Goal: Information Seeking & Learning: Learn about a topic

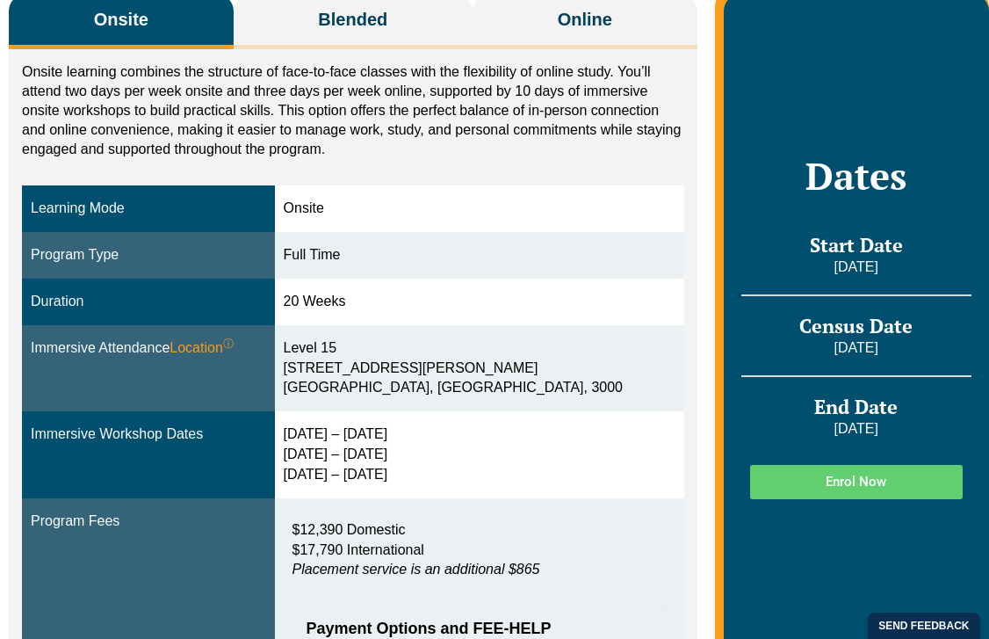
scroll to position [283, 0]
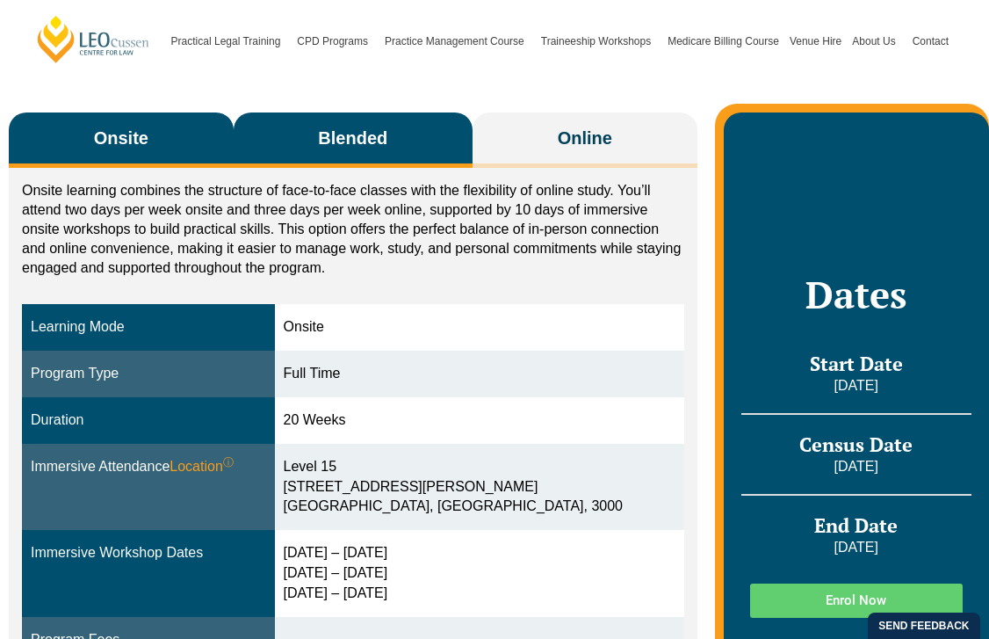
click at [326, 141] on span "Blended" at bounding box center [352, 138] width 69 height 25
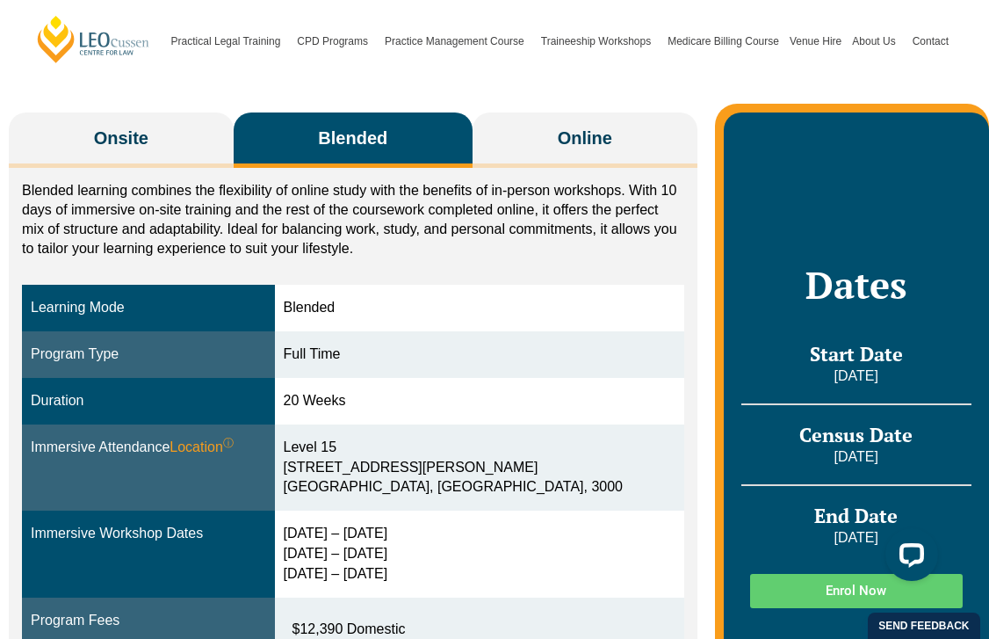
scroll to position [0, 0]
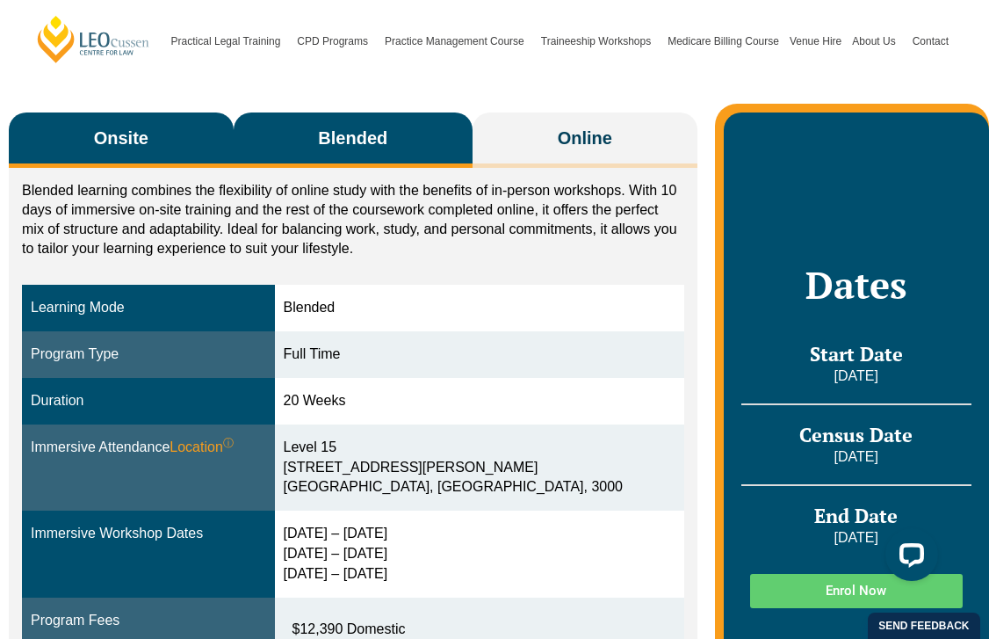
click at [154, 164] on button "Onsite" at bounding box center [121, 139] width 225 height 55
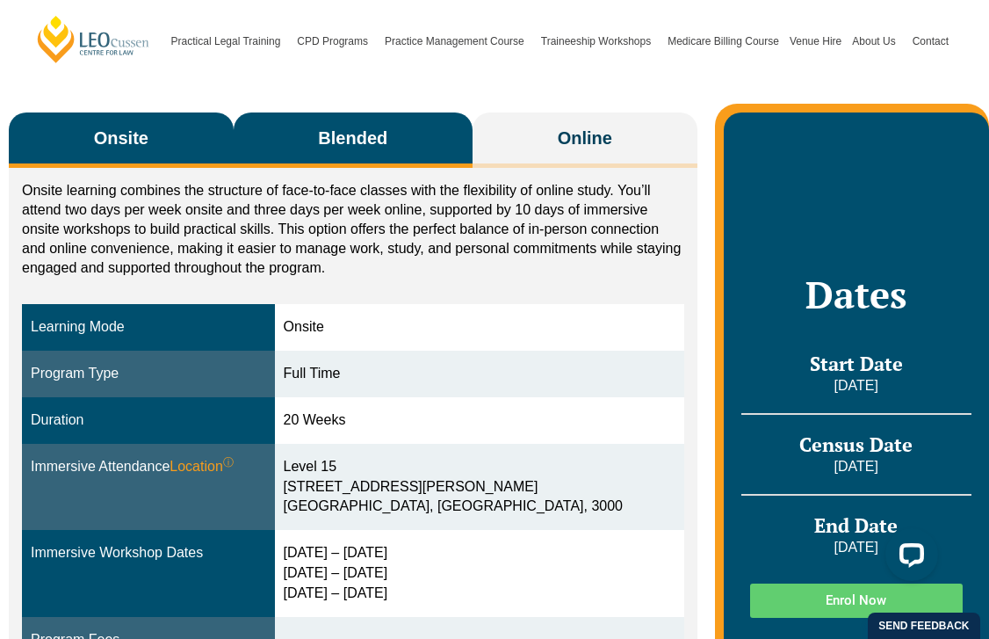
click at [373, 142] on span "Blended" at bounding box center [352, 138] width 69 height 25
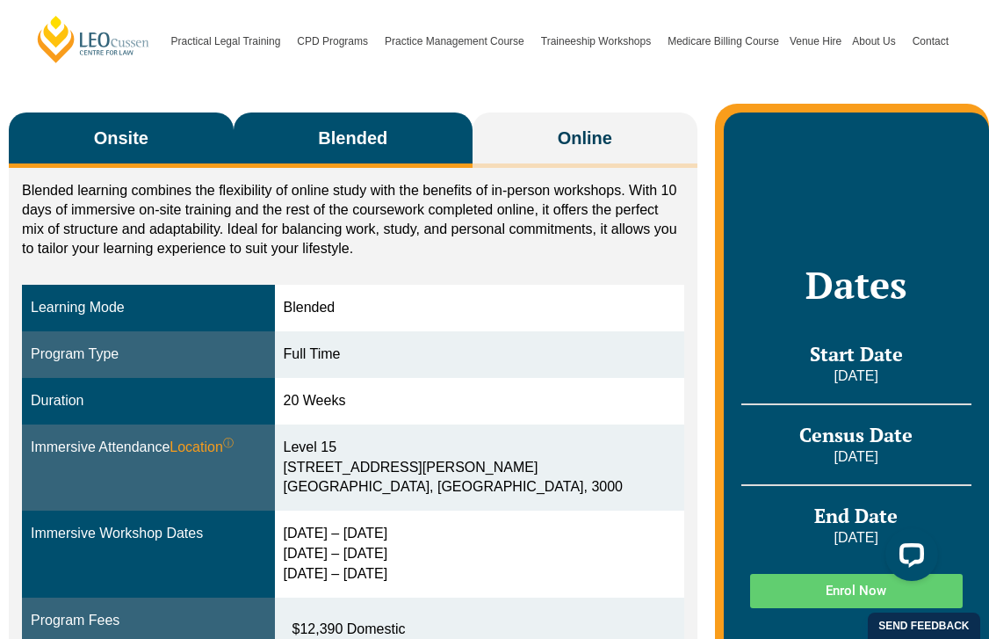
click at [84, 156] on button "Onsite" at bounding box center [121, 139] width 225 height 55
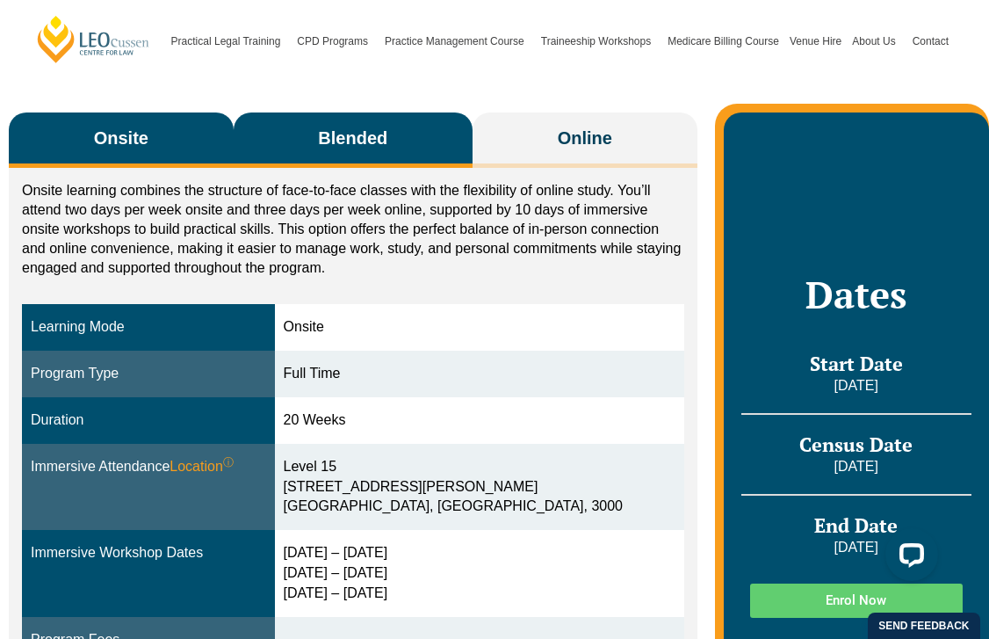
click at [366, 141] on span "Blended" at bounding box center [352, 138] width 69 height 25
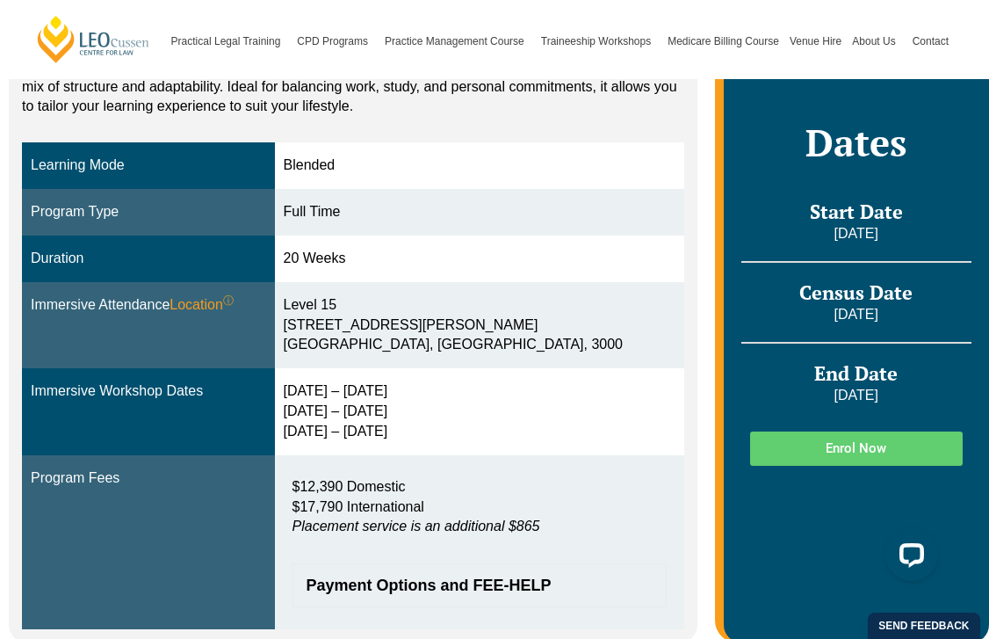
scroll to position [236, 0]
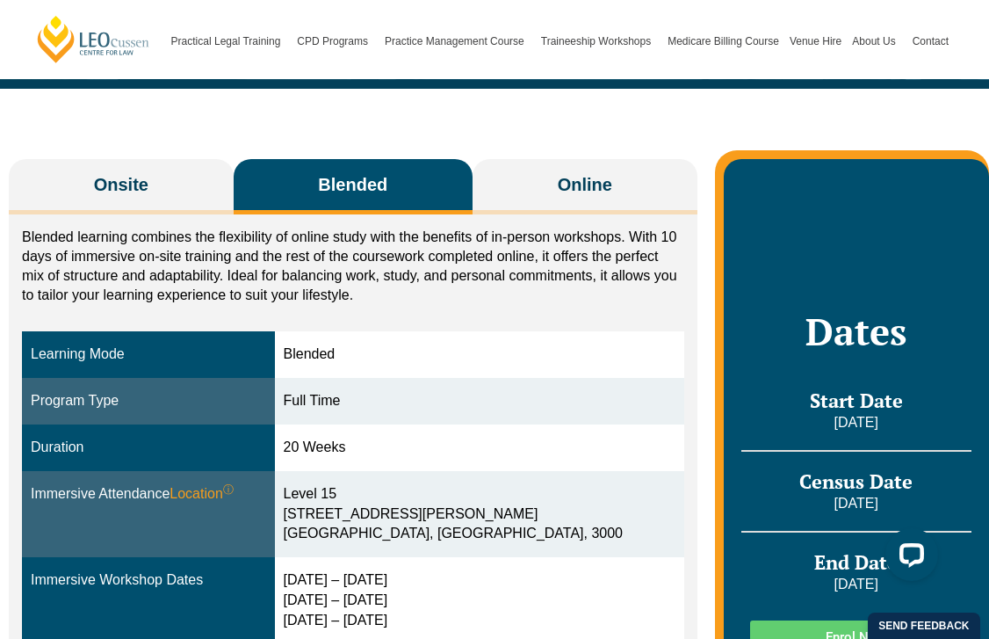
click at [554, 155] on div "Onsite Blended Online Onsite learning combines the structure of face-to-face cl…" at bounding box center [494, 486] width 989 height 795
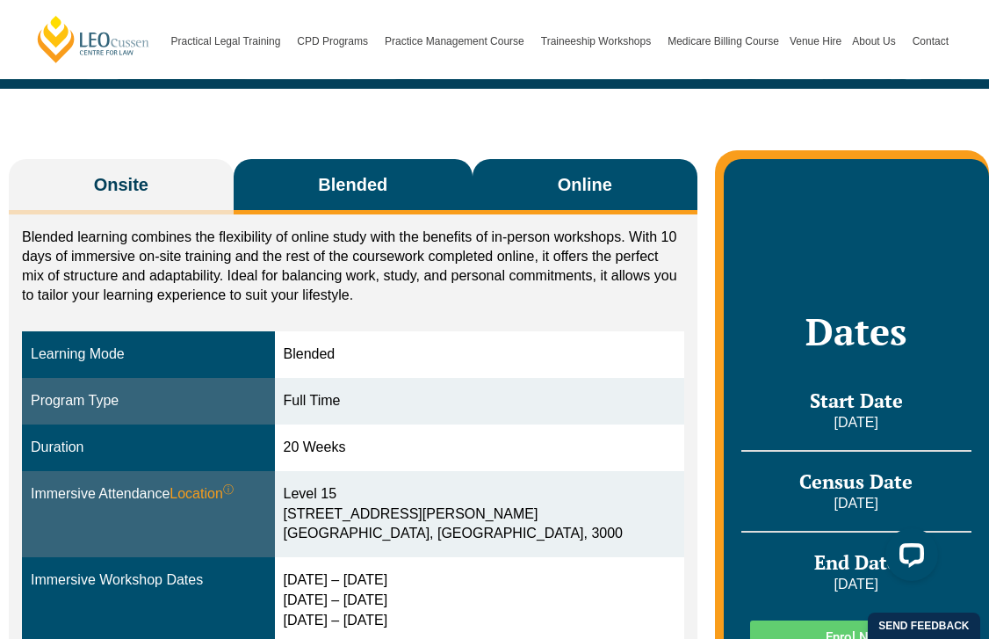
click at [560, 186] on span "Online" at bounding box center [585, 184] width 54 height 25
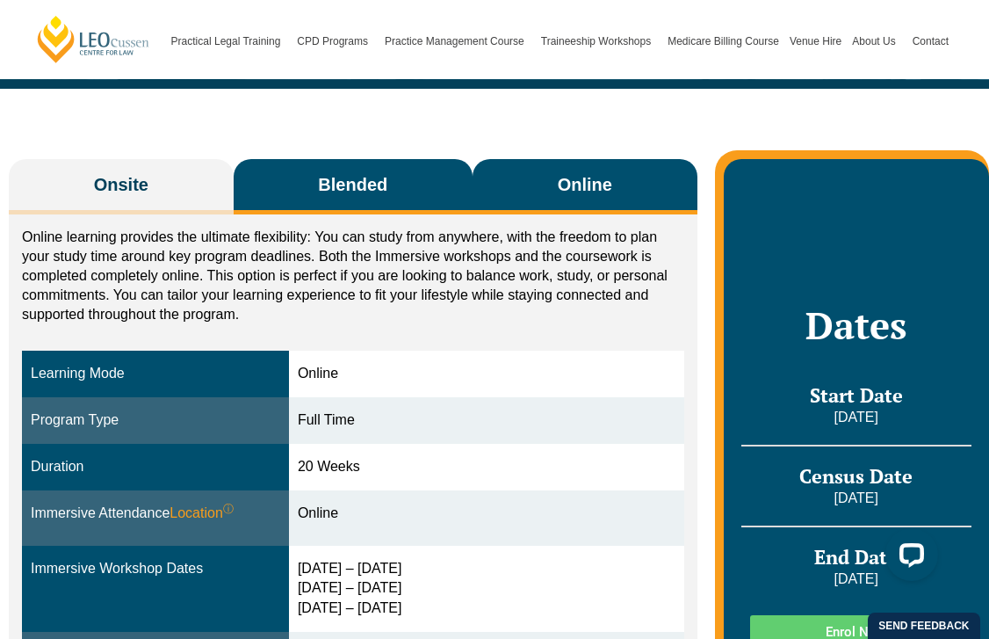
click at [390, 201] on button "Blended" at bounding box center [353, 186] width 239 height 55
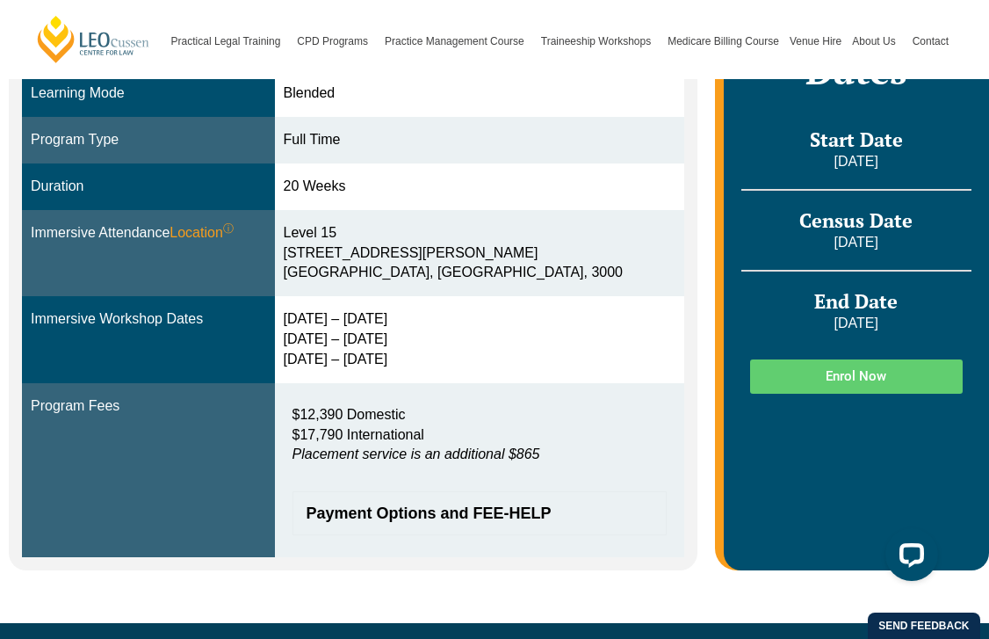
scroll to position [314, 0]
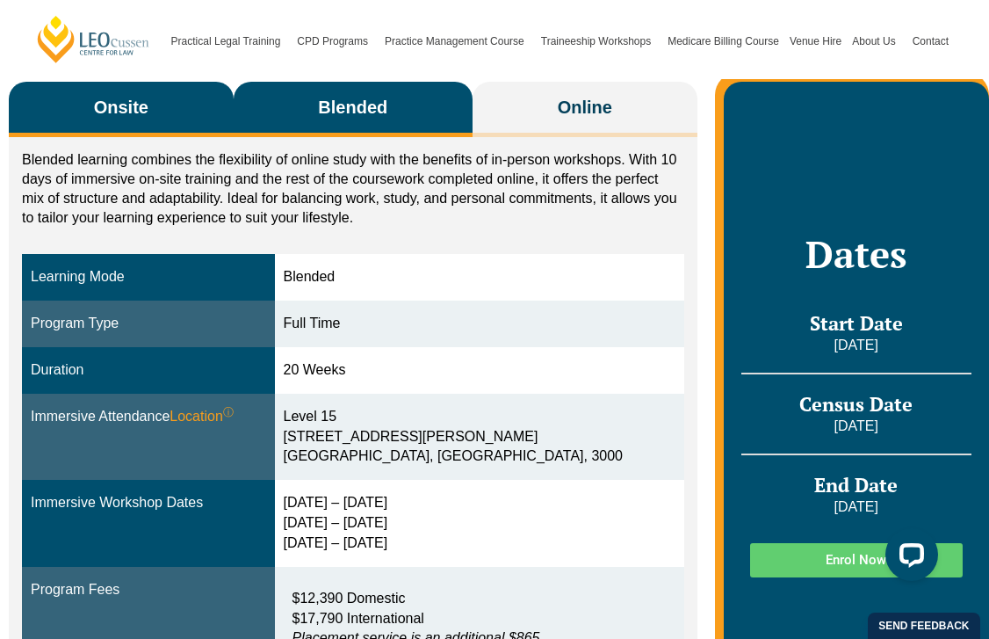
click at [157, 134] on button "Onsite" at bounding box center [121, 109] width 225 height 55
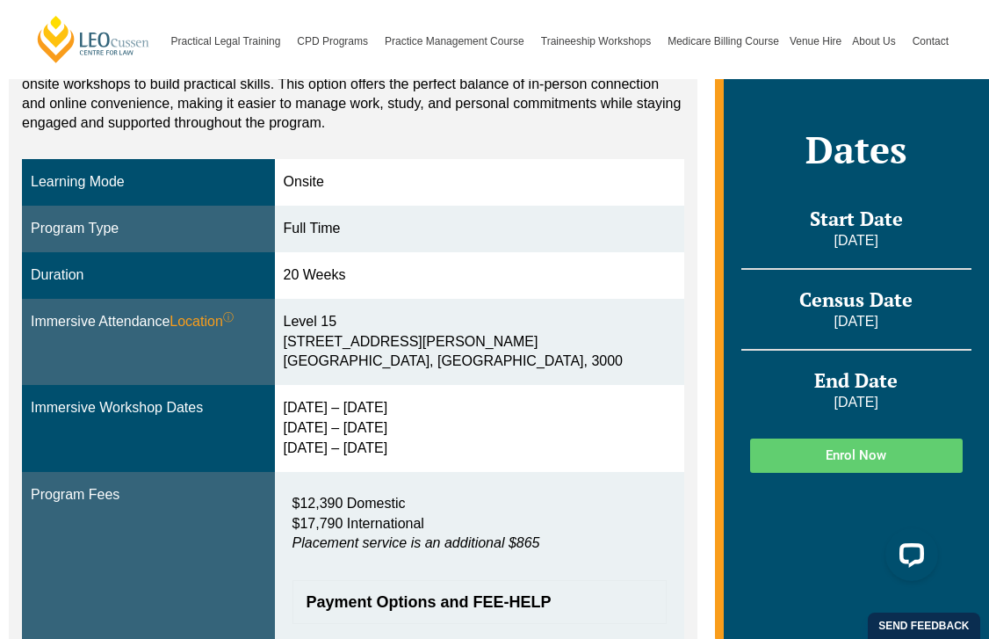
scroll to position [0, 0]
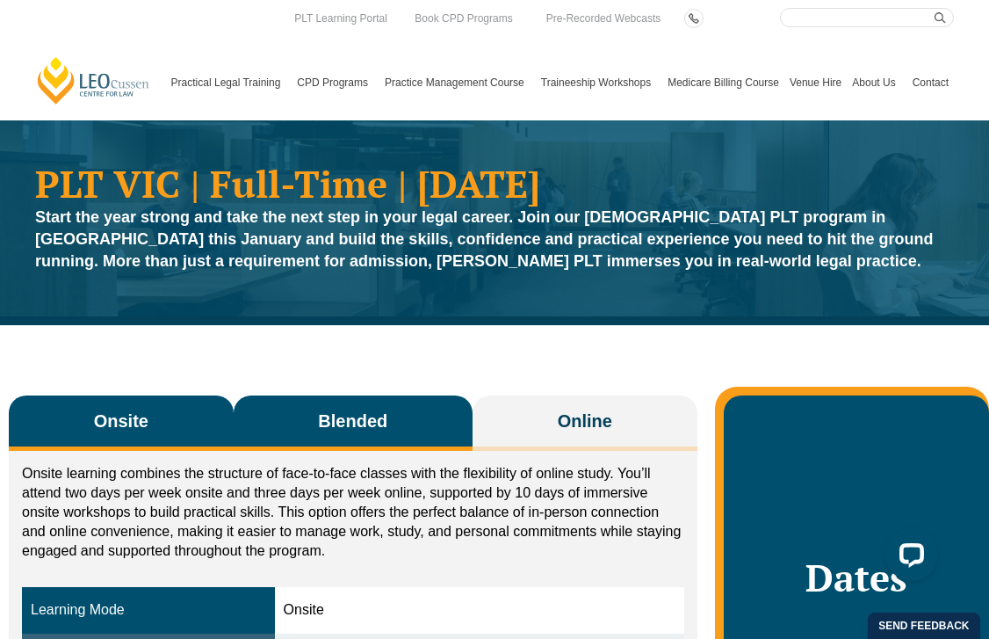
click at [326, 435] on button "Blended" at bounding box center [353, 422] width 239 height 55
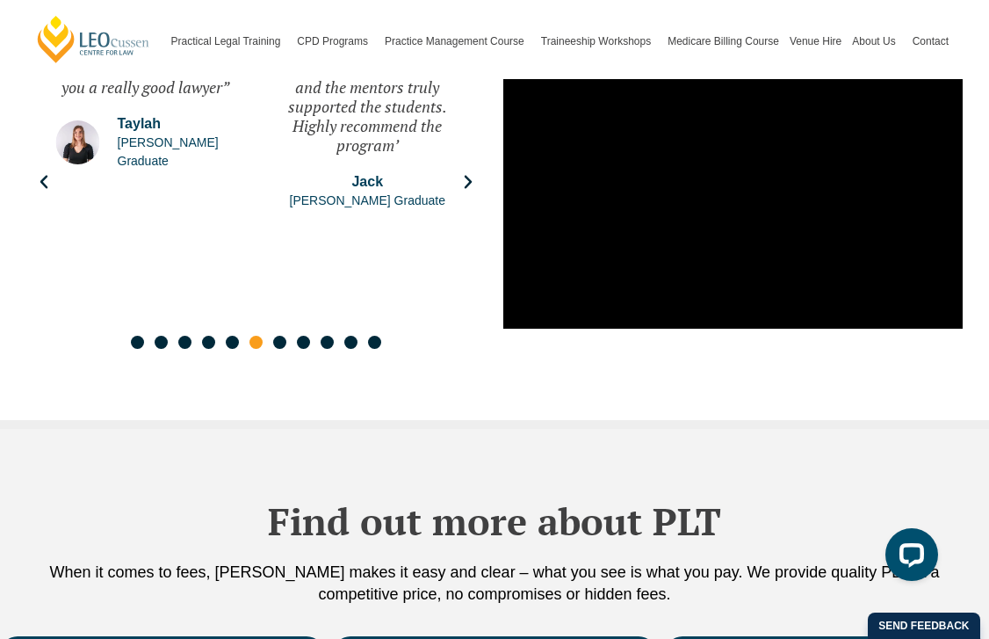
scroll to position [2822, 0]
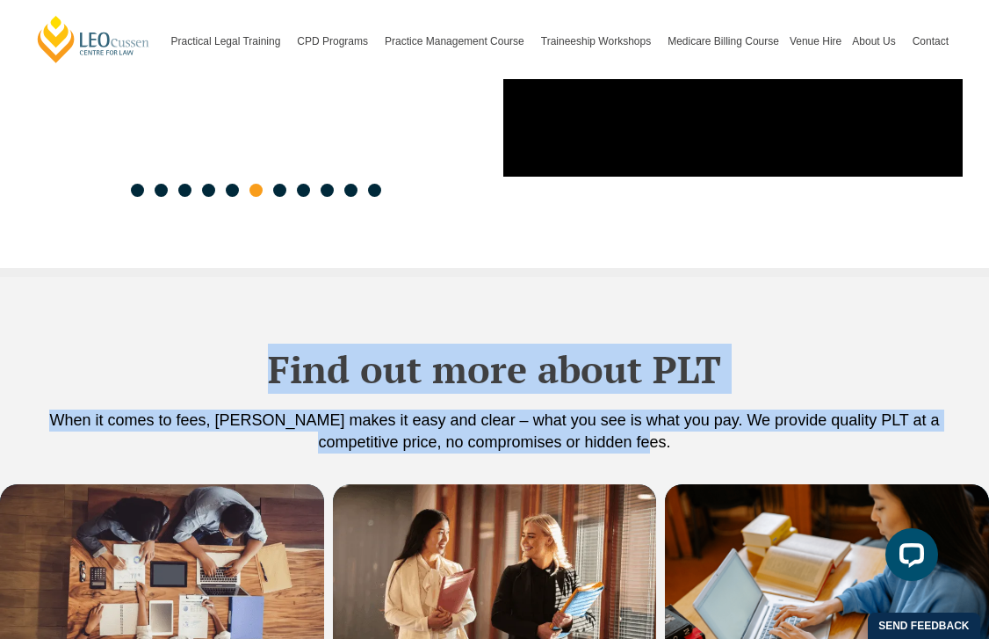
drag, startPoint x: 320, startPoint y: 479, endPoint x: 323, endPoint y: 317, distance: 161.7
click at [323, 317] on div "Find out more about PLT When it comes to fees, [PERSON_NAME] makes it easy and …" at bounding box center [494, 380] width 937 height 206
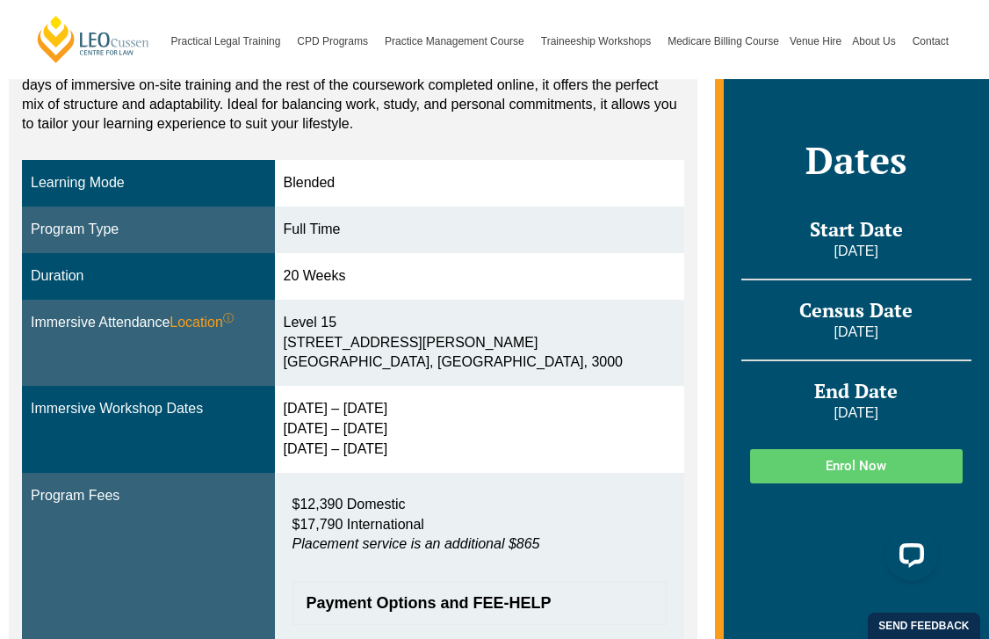
scroll to position [318, 0]
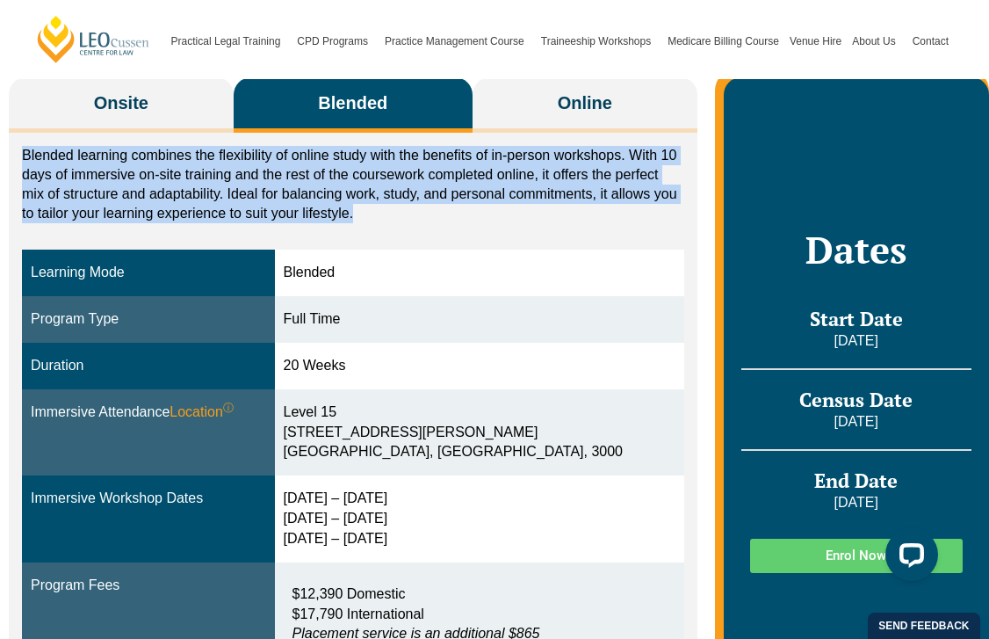
drag, startPoint x: 40, startPoint y: 138, endPoint x: 79, endPoint y: 234, distance: 103.3
click at [79, 235] on div "Blended learning combines the flexibility of online study with the benefits of …" at bounding box center [353, 441] width 689 height 617
click at [79, 234] on div "Blended learning combines the flexibility of online study with the benefits of …" at bounding box center [353, 441] width 689 height 617
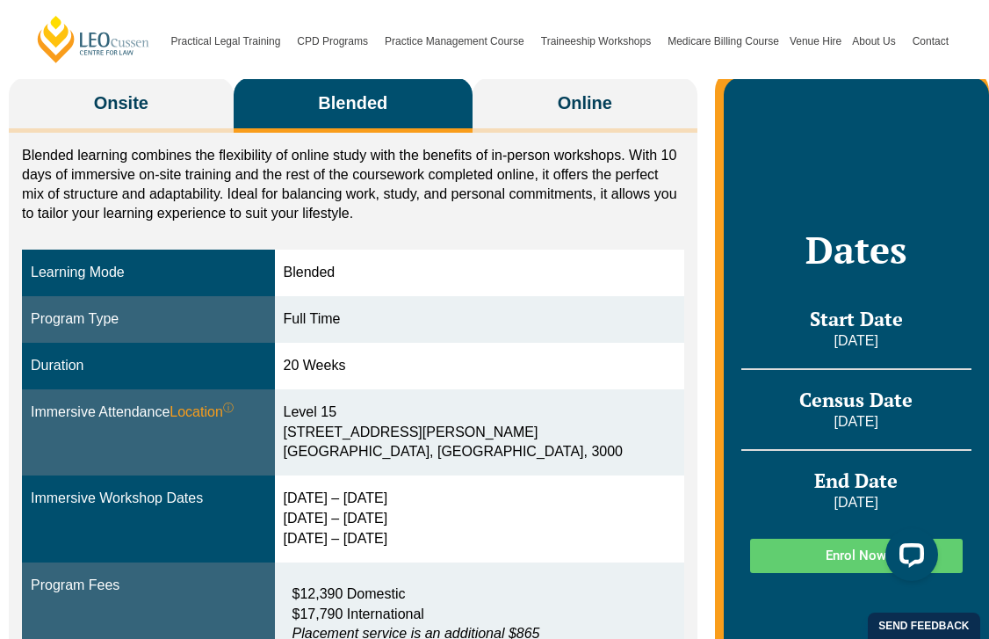
drag, startPoint x: 48, startPoint y: 241, endPoint x: 131, endPoint y: 248, distance: 82.9
click at [131, 248] on div "Blended learning combines the flexibility of online study with the benefits of …" at bounding box center [353, 441] width 689 height 617
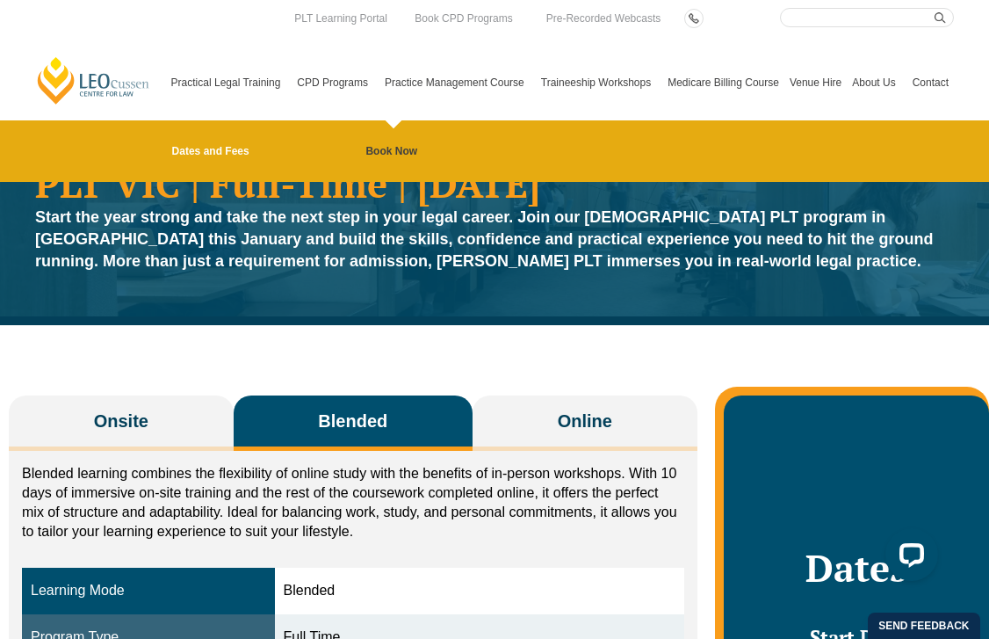
click at [222, 144] on link "Dates and Fees" at bounding box center [269, 151] width 194 height 14
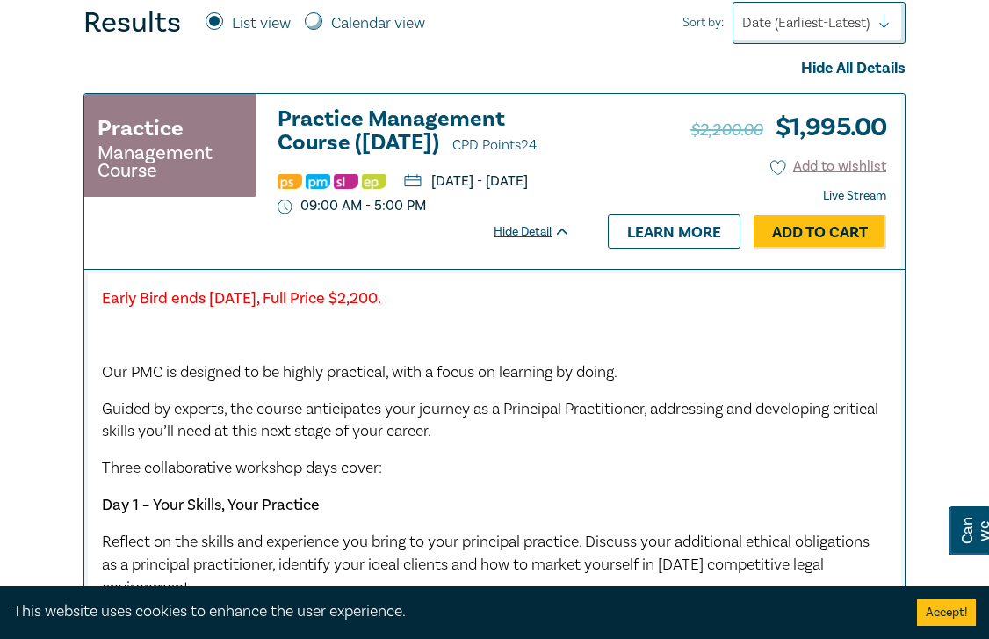
scroll to position [870, 0]
